Goal: Navigation & Orientation: Find specific page/section

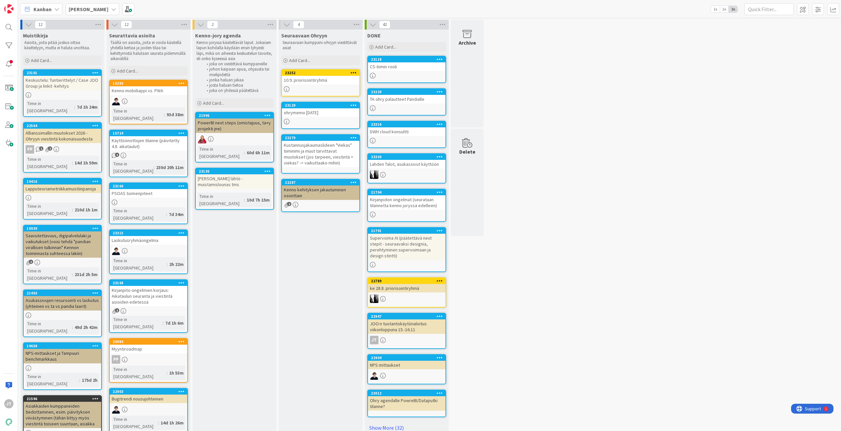
click at [164, 247] on div at bounding box center [149, 251] width 78 height 9
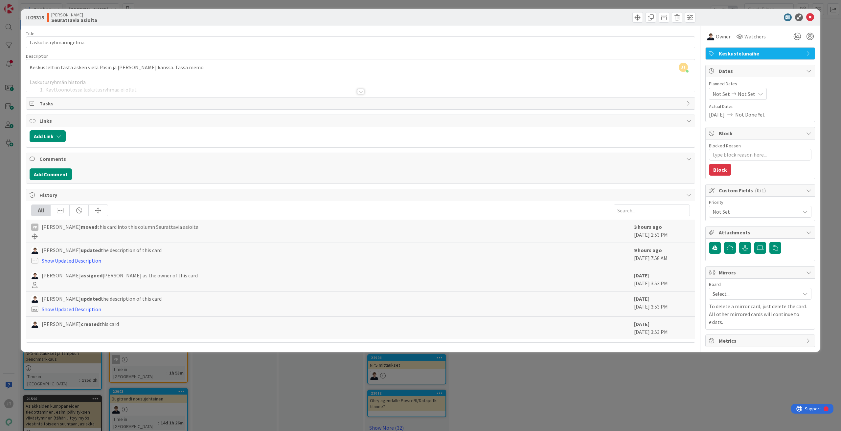
click at [361, 93] on div at bounding box center [360, 91] width 7 height 5
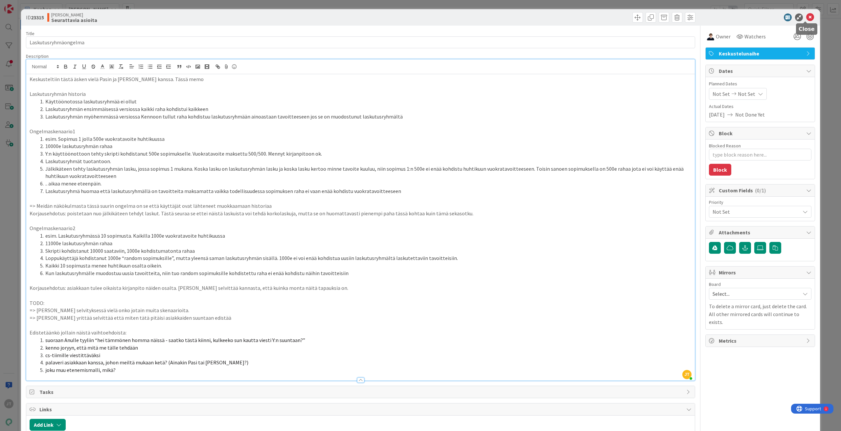
click at [806, 18] on icon at bounding box center [810, 17] width 8 height 8
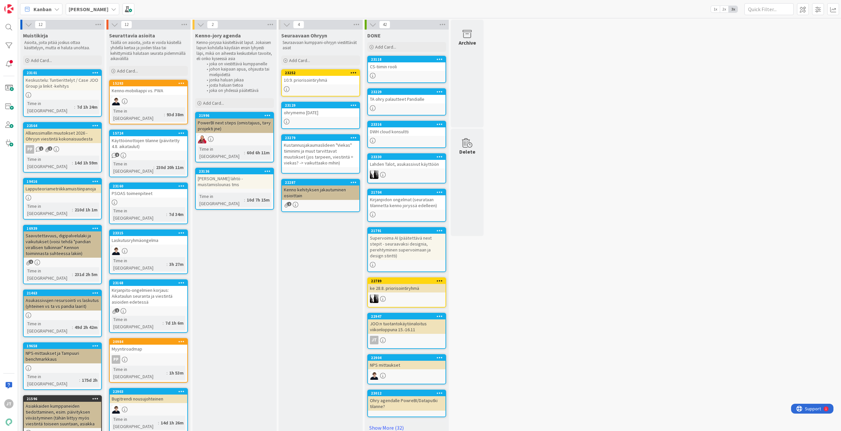
click at [162, 286] on div "Kirjanpito-ongelmien korjaus: Aikataulun seuranta ja viestintä asioiden edetessä" at bounding box center [149, 296] width 78 height 20
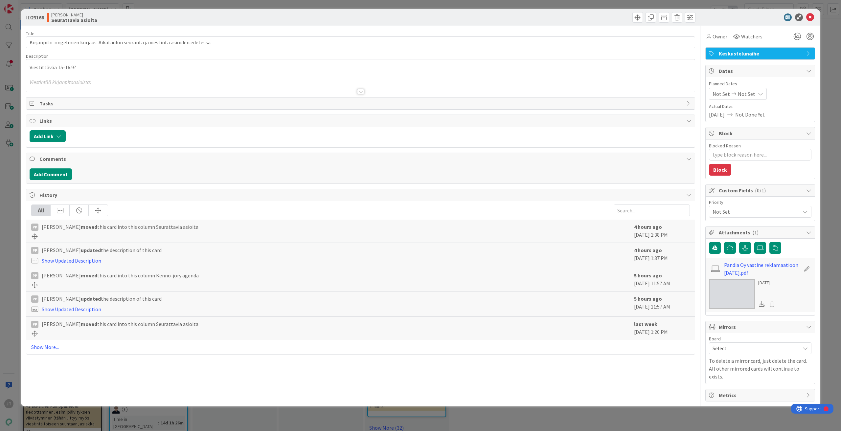
click at [359, 92] on div at bounding box center [360, 91] width 7 height 5
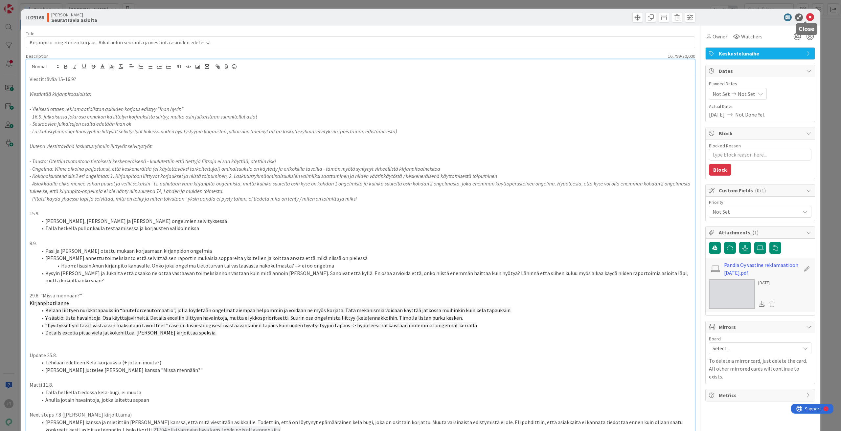
click at [807, 15] on icon at bounding box center [810, 17] width 8 height 8
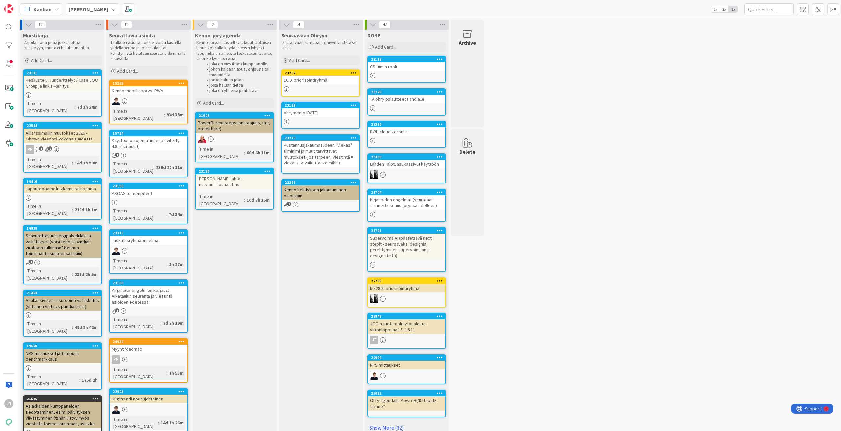
click at [90, 8] on b "[PERSON_NAME]" at bounding box center [89, 9] width 40 height 7
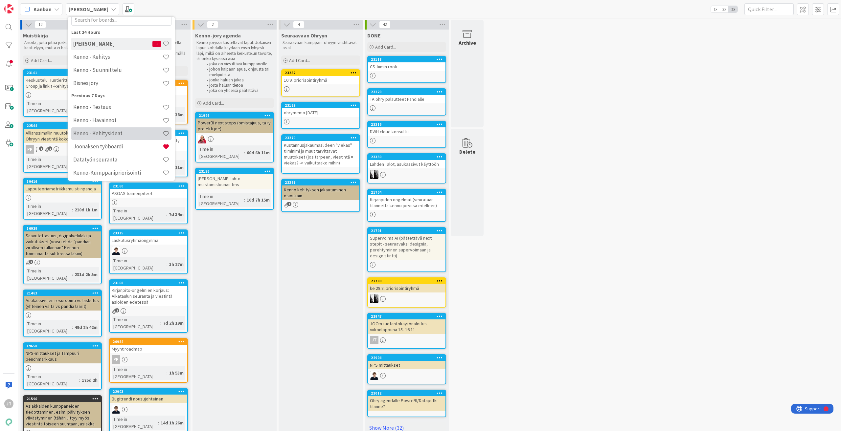
scroll to position [33, 0]
click at [104, 42] on h4 "Kenno - Kehitys" at bounding box center [117, 45] width 89 height 7
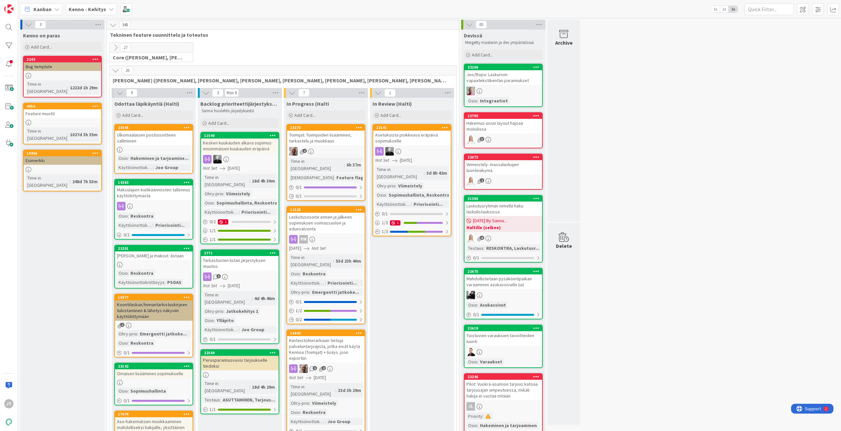
click at [117, 69] on icon at bounding box center [115, 70] width 7 height 7
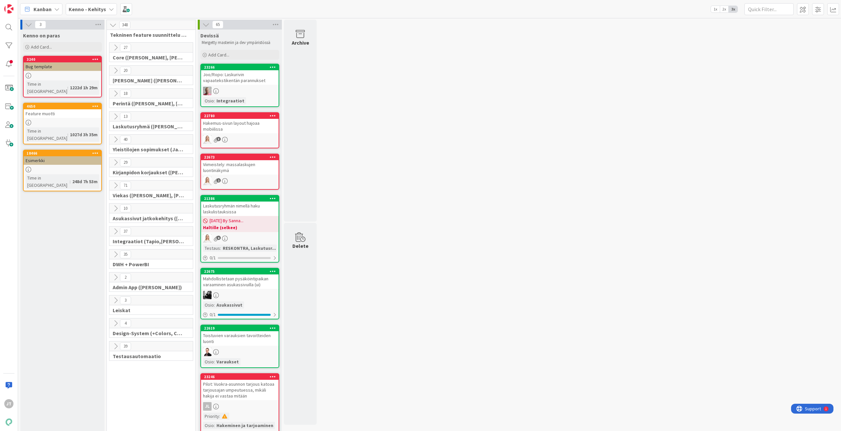
click at [114, 94] on icon at bounding box center [115, 93] width 7 height 7
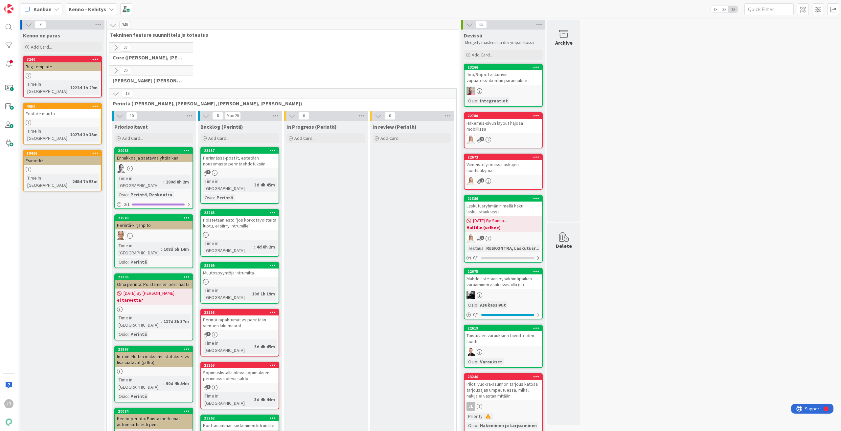
click at [114, 92] on icon at bounding box center [115, 93] width 7 height 7
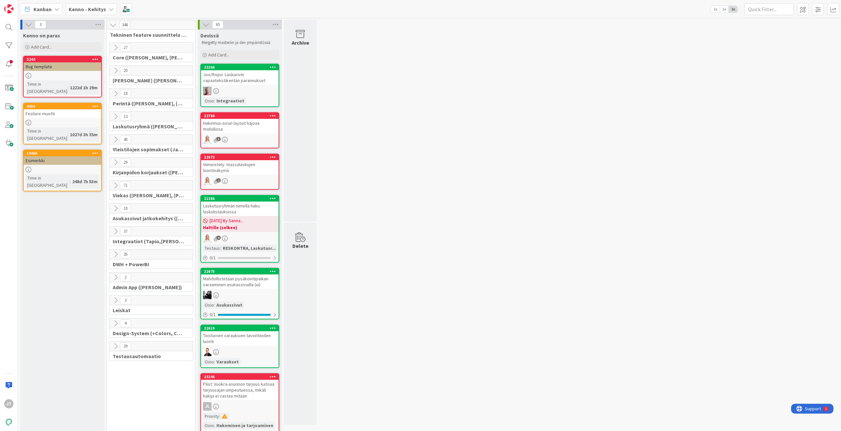
click at [116, 164] on icon at bounding box center [115, 162] width 7 height 7
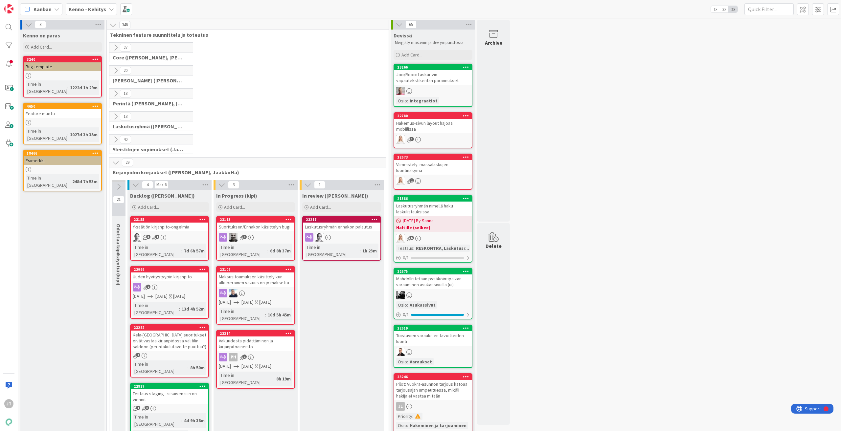
click at [268, 227] on div "Suorituksen/Ennakon käsittelyn bugi" at bounding box center [256, 227] width 78 height 9
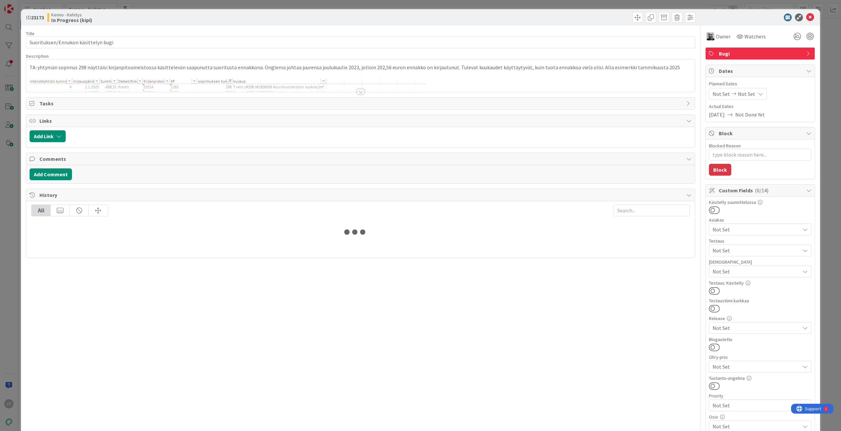
type textarea "x"
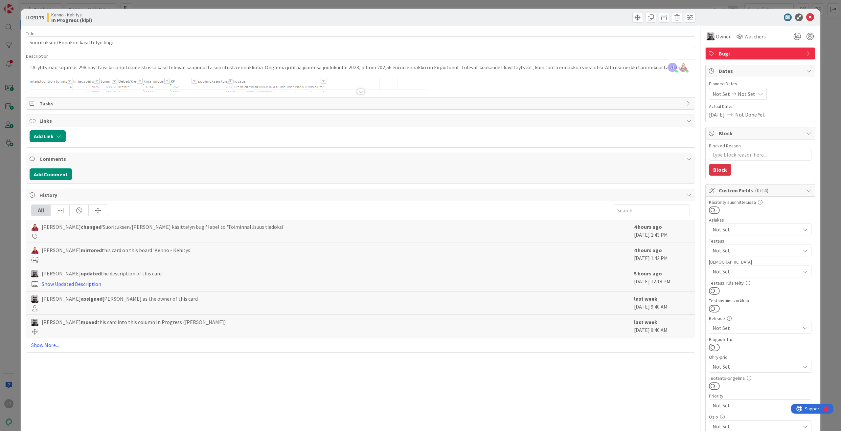
click at [360, 90] on div at bounding box center [360, 91] width 7 height 5
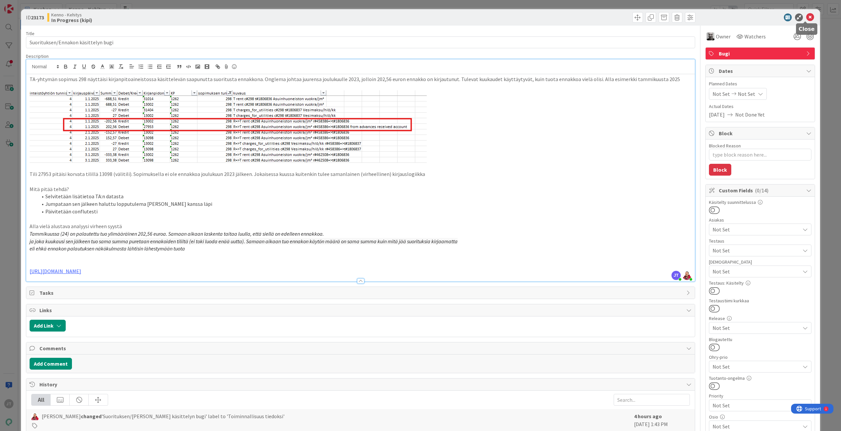
click at [806, 15] on icon at bounding box center [810, 17] width 8 height 8
